Goal: Task Accomplishment & Management: Complete application form

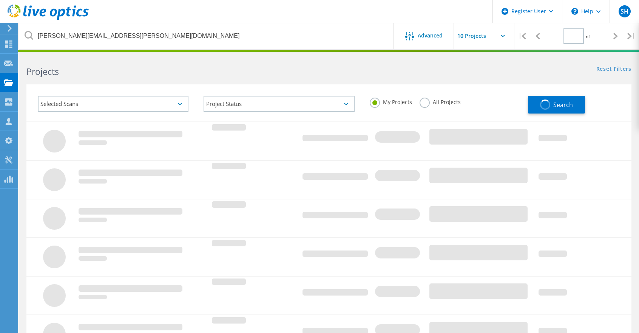
type input "1"
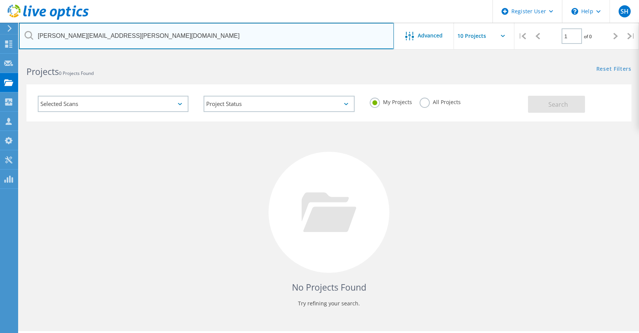
click at [122, 39] on input "[PERSON_NAME][EMAIL_ADDRESS][PERSON_NAME][DOMAIN_NAME]" at bounding box center [206, 36] width 375 height 26
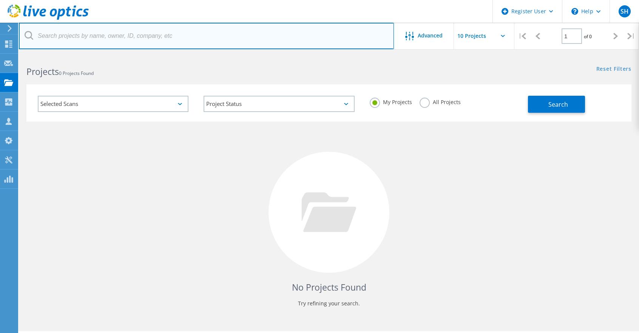
click at [122, 39] on input "text" at bounding box center [206, 36] width 375 height 26
paste input "[EMAIL_ADDRESS][DOMAIN_NAME]"
type input "[EMAIL_ADDRESS][DOMAIN_NAME]"
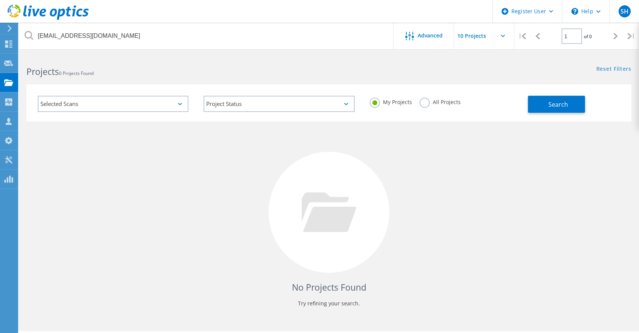
click at [554, 104] on span "Search" at bounding box center [559, 104] width 20 height 8
click at [0, 0] on div "Dashboard" at bounding box center [0, 0] width 0 height 0
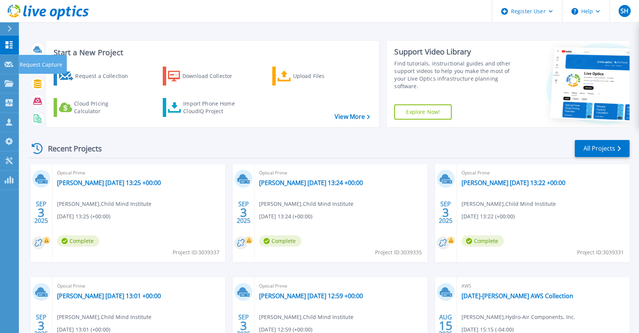
click at [31, 66] on p "Request Capture" at bounding box center [41, 65] width 43 height 20
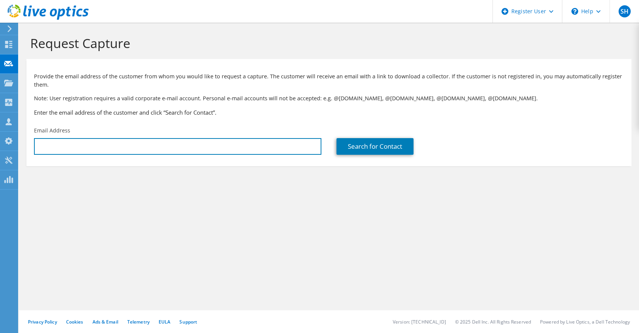
click at [136, 146] on input "text" at bounding box center [178, 146] width 288 height 17
paste input "[EMAIL_ADDRESS][DOMAIN_NAME]"
type input "[EMAIL_ADDRESS][DOMAIN_NAME]"
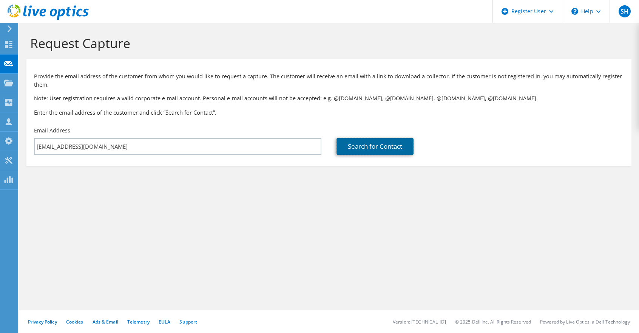
click at [364, 149] on link "Search for Contact" at bounding box center [375, 146] width 77 height 17
type input "Plaza Auto Mall"
type input "Ricardo"
type input "Pla"
type input "United States"
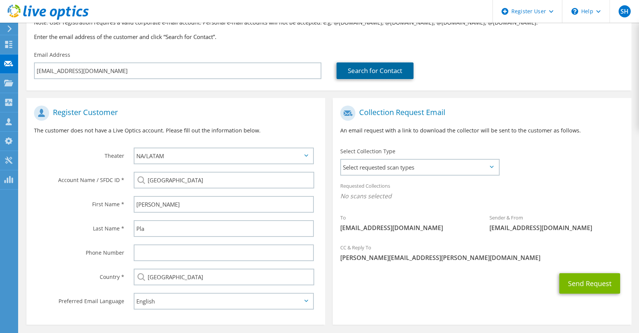
scroll to position [107, 0]
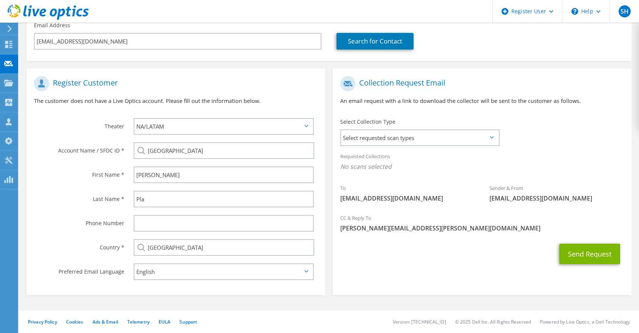
click at [396, 134] on span "Select requested scan types" at bounding box center [420, 137] width 158 height 15
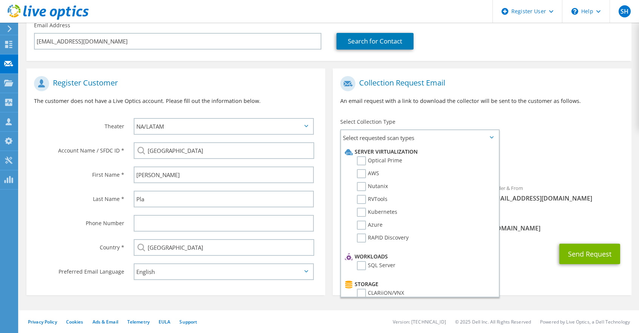
click at [363, 158] on label "Optical Prime" at bounding box center [379, 160] width 45 height 9
click at [0, 0] on input "Optical Prime" at bounding box center [0, 0] width 0 height 0
click at [547, 116] on div "To ricardop@plazacars.com Sender & From liveoptics@liveoptics.com" at bounding box center [482, 142] width 299 height 140
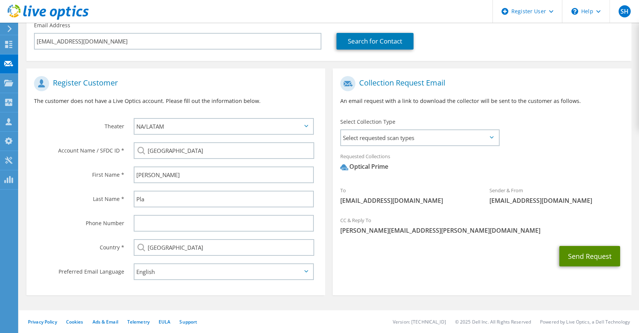
click at [575, 252] on button "Send Request" at bounding box center [590, 256] width 61 height 20
